Goal: Check status

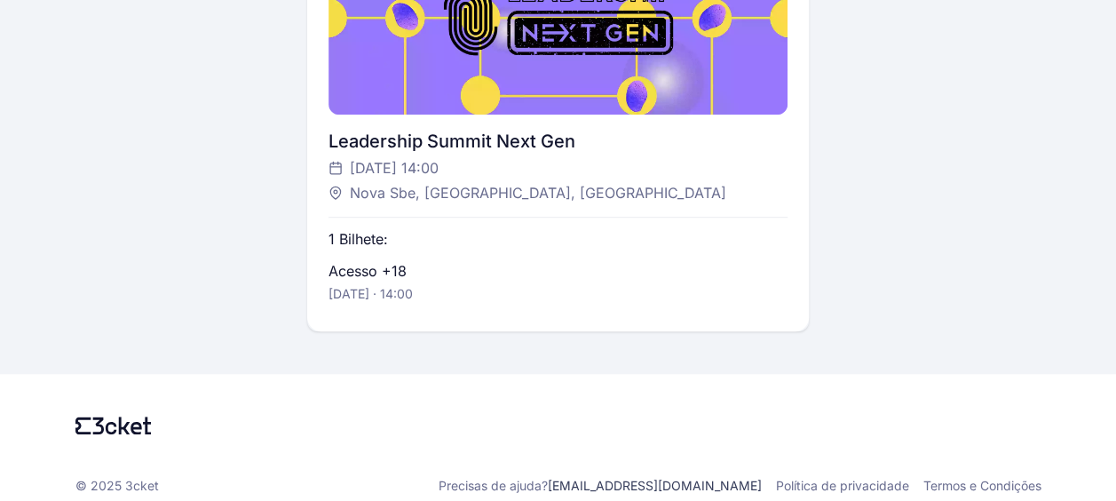
scroll to position [533, 0]
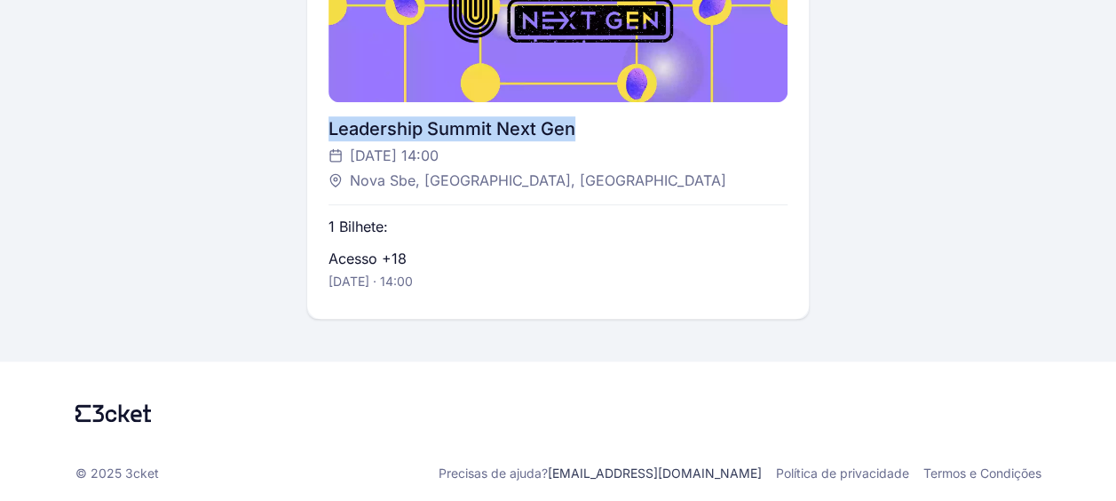
drag, startPoint x: 584, startPoint y: 136, endPoint x: 317, endPoint y: 133, distance: 267.2
click at [317, 133] on div "Leadership Summit Next Gen [DATE] 14:00 Nova Sbe, [GEOGRAPHIC_DATA], Cascais 1 …" at bounding box center [558, 102] width 502 height 431
copy div "Leadership Summit Next Gen"
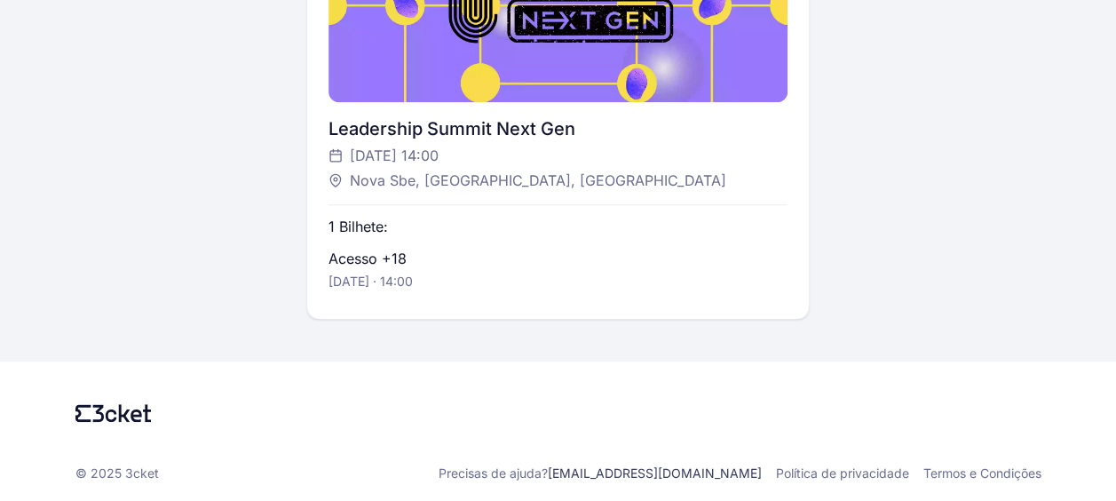
drag, startPoint x: 567, startPoint y: 173, endPoint x: 345, endPoint y: 183, distance: 222.1
click at [345, 183] on div "Nova Sbe, [GEOGRAPHIC_DATA], [GEOGRAPHIC_DATA]" at bounding box center [549, 180] width 442 height 21
copy span "Nova Sbe, [GEOGRAPHIC_DATA], [GEOGRAPHIC_DATA]"
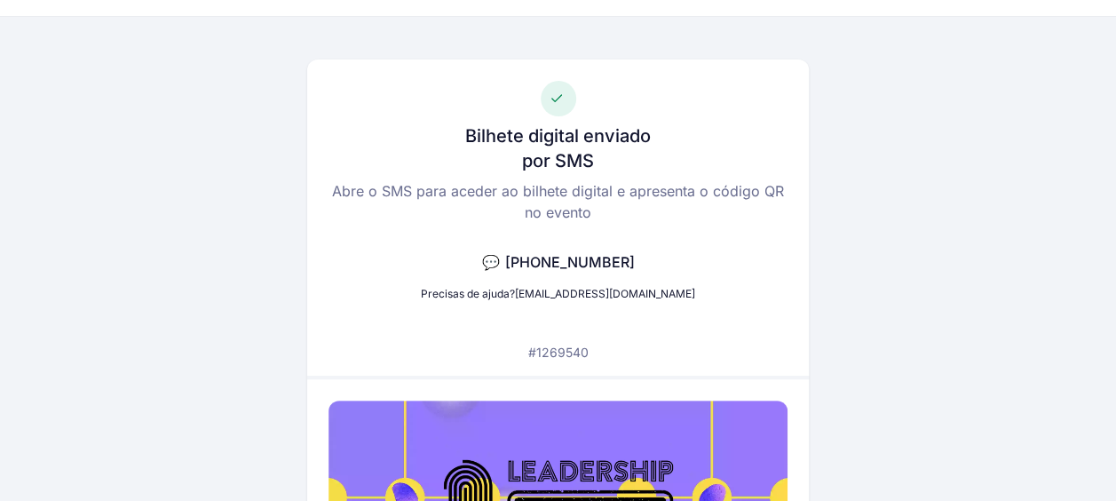
scroll to position [0, 0]
